Goal: Communication & Community: Answer question/provide support

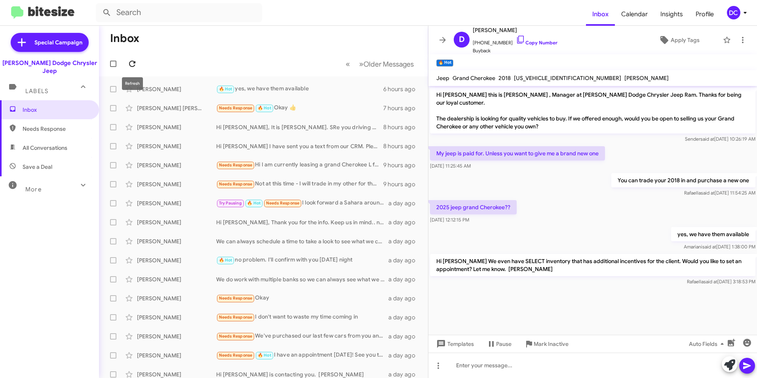
click at [133, 66] on icon at bounding box center [133, 64] width 10 height 10
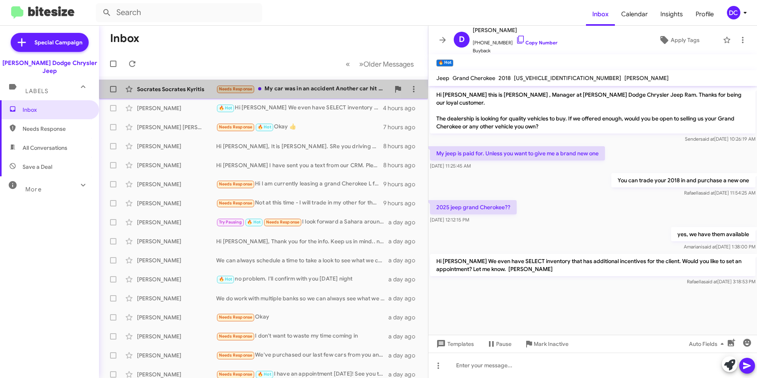
click at [300, 88] on div "Needs Response My car was in an accident Another car hit me They say I can not …" at bounding box center [303, 88] width 174 height 9
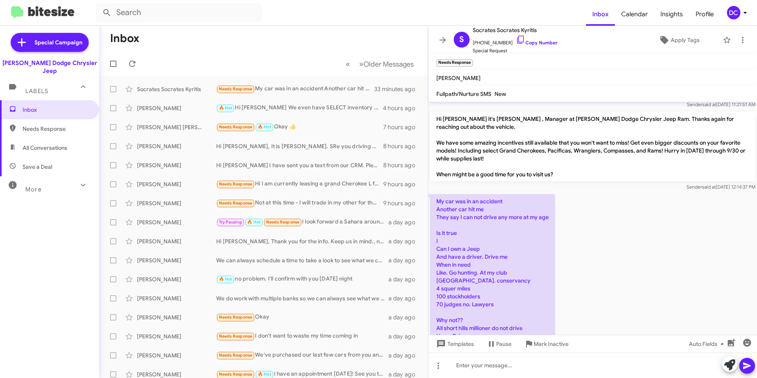
scroll to position [52, 0]
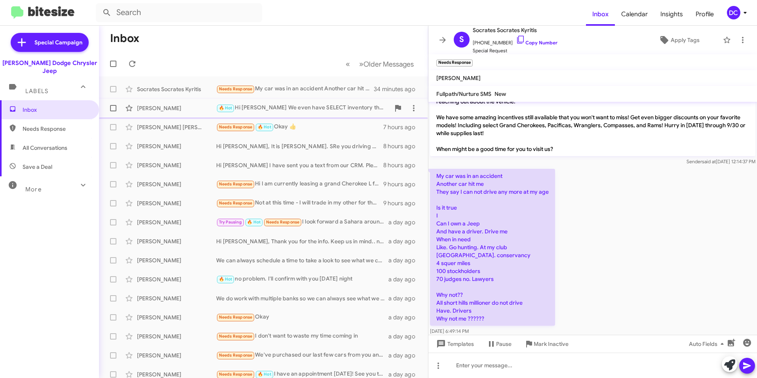
click at [304, 105] on div "🔥 Hot Hi [PERSON_NAME] We even have SELECT inventory that has additional incent…" at bounding box center [303, 107] width 174 height 9
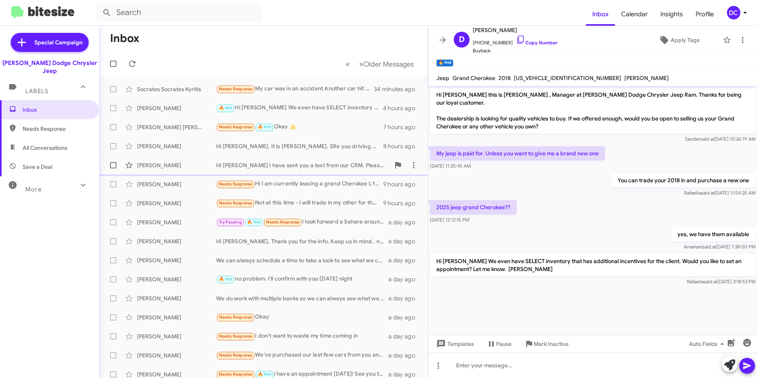
click at [293, 164] on div "Hi [PERSON_NAME] I have sent you a text from our CRM. Please read and text back…" at bounding box center [303, 165] width 174 height 8
